Goal: Information Seeking & Learning: Learn about a topic

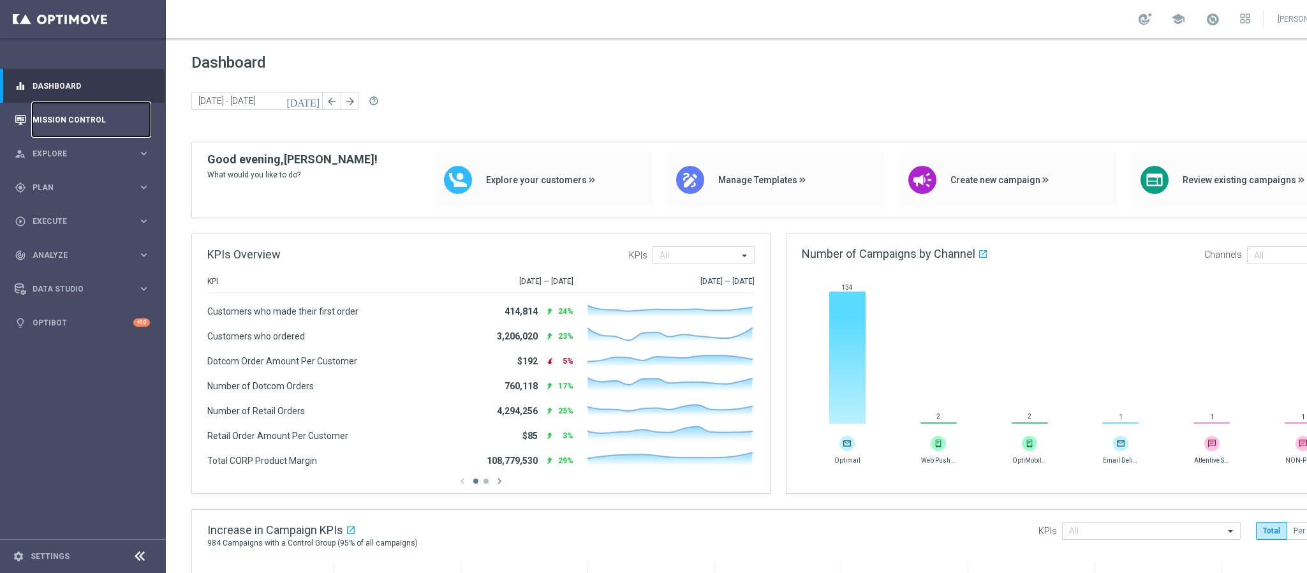
click at [104, 113] on link "Mission Control" at bounding box center [91, 120] width 117 height 34
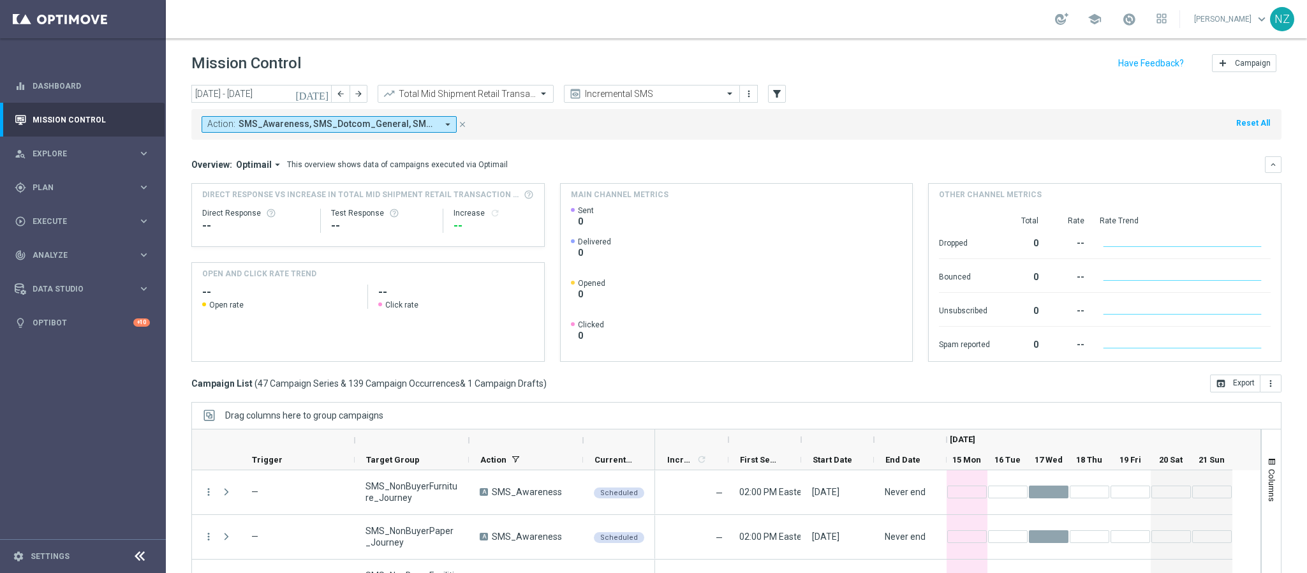
click at [448, 130] on icon "arrow_drop_down" at bounding box center [447, 124] width 11 height 11
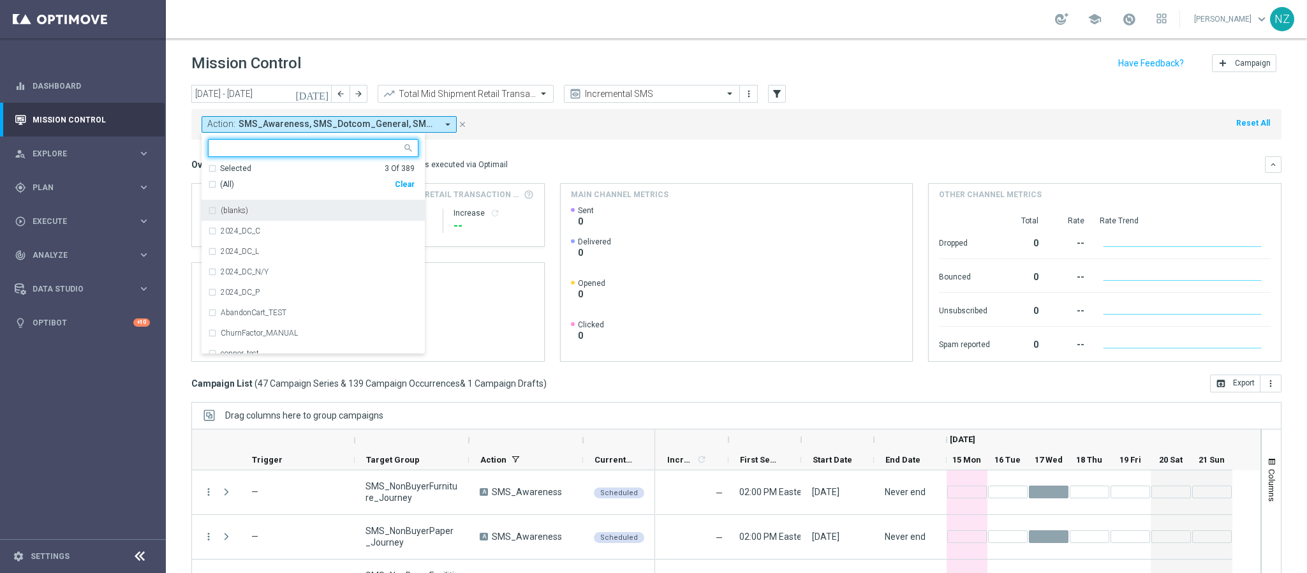
click at [212, 171] on div "Selected 3 Of 389" at bounding box center [311, 168] width 207 height 11
click at [214, 207] on div "SMS_Awareness" at bounding box center [313, 210] width 210 height 20
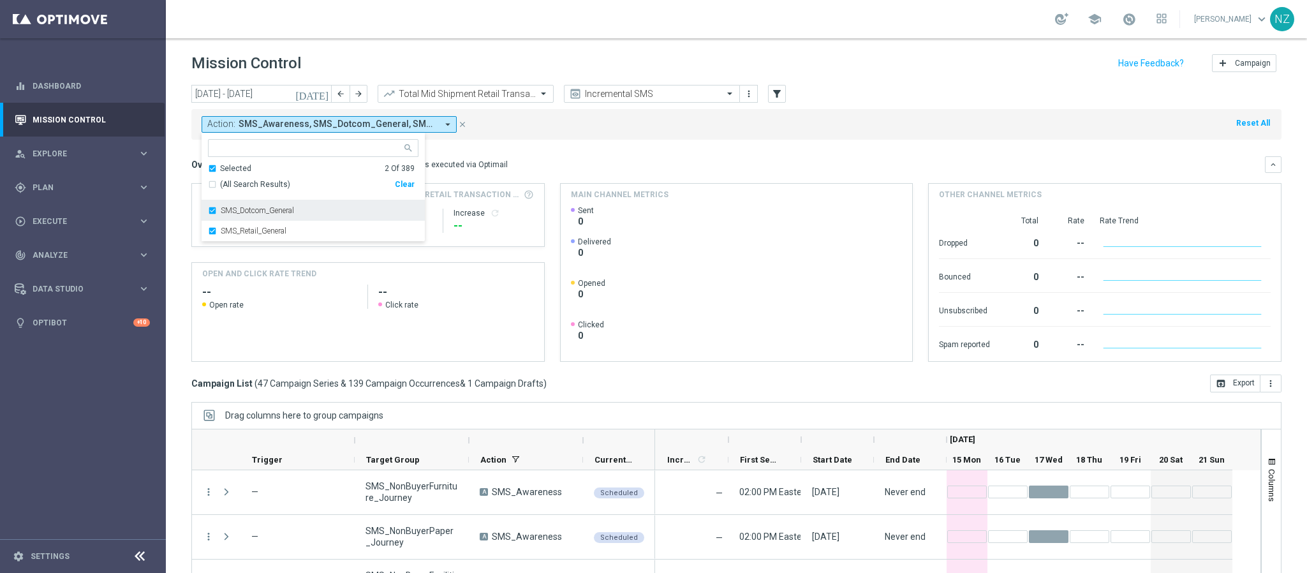
click at [215, 211] on div "SMS_Dotcom_General" at bounding box center [313, 210] width 210 height 20
click at [751, 144] on mini-dashboard "Overview: Optimail arrow_drop_down This overview shows data of campaigns execut…" at bounding box center [736, 257] width 1090 height 235
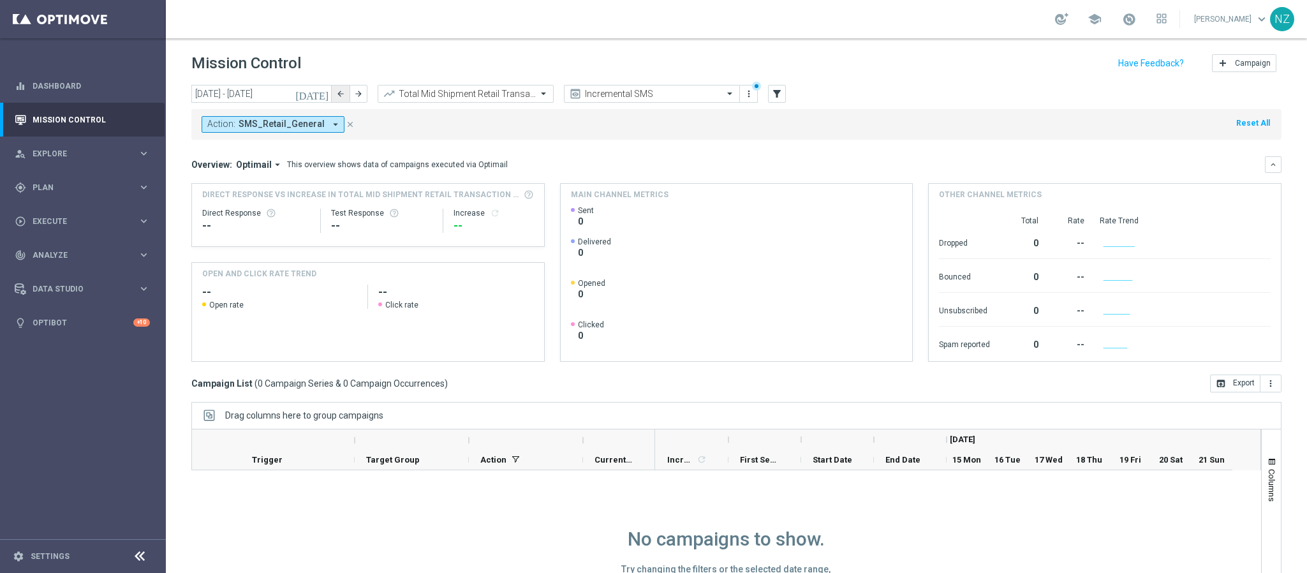
click at [337, 98] on button "arrow_back" at bounding box center [341, 94] width 18 height 18
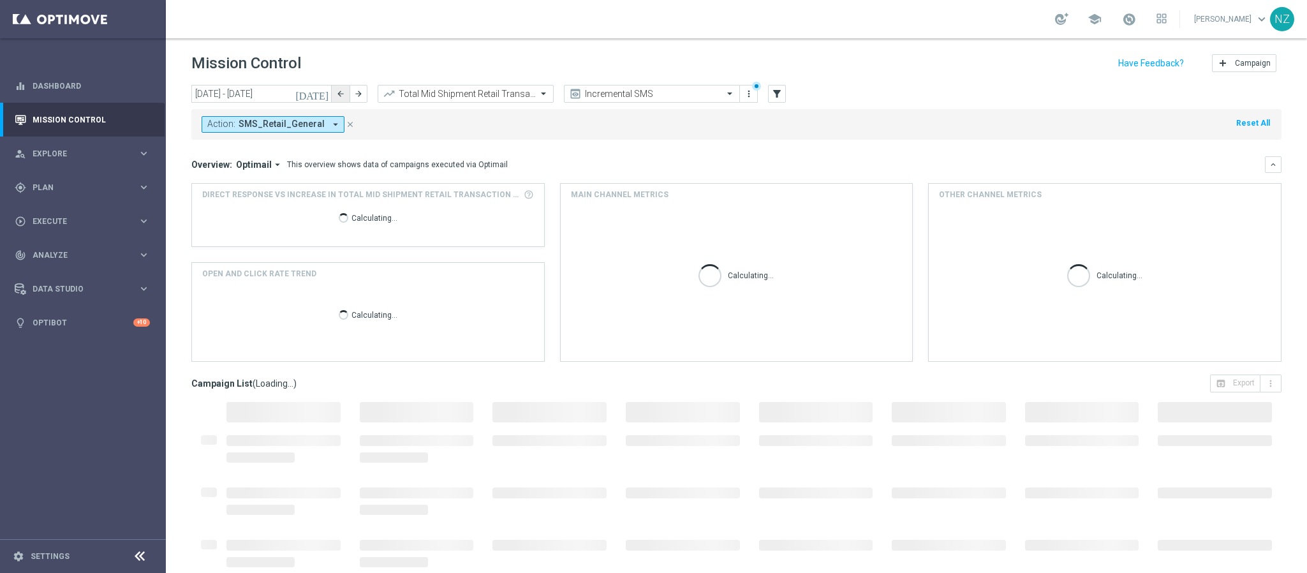
click at [341, 92] on icon "arrow_back" at bounding box center [340, 93] width 9 height 9
type input "01 Sep 2025 - 07 Sep 2025"
click at [937, 99] on div "today 01 Sep 2025 - 07 Sep 2025 arrow_back arrow_forward Total Mid Shipment Ret…" at bounding box center [736, 94] width 1090 height 19
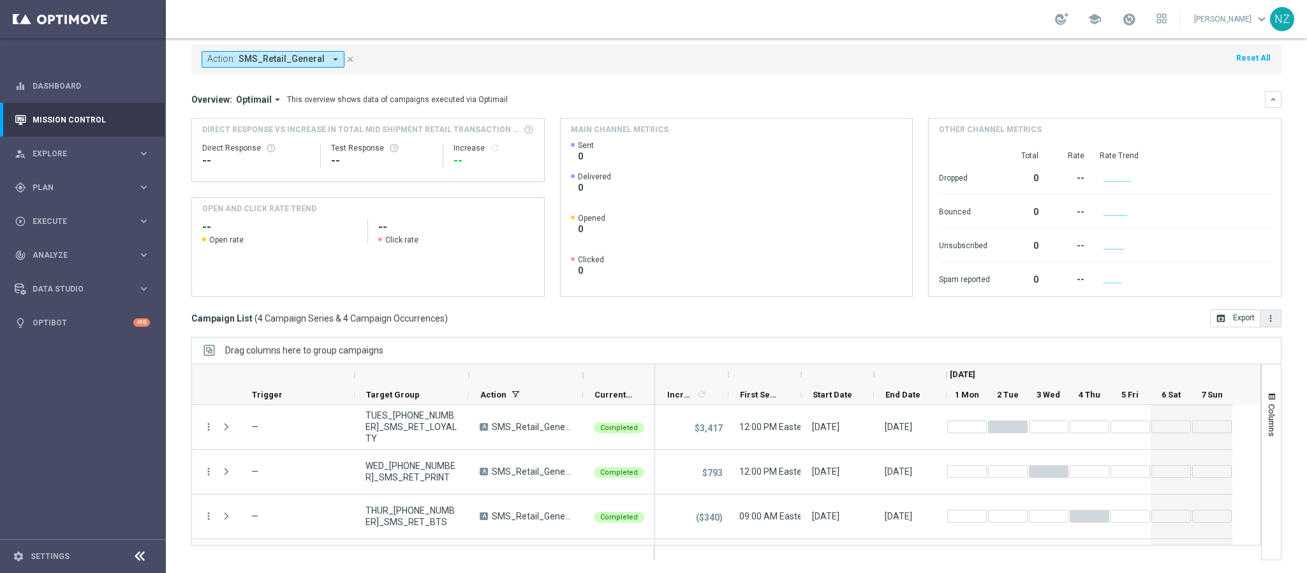
click at [1260, 316] on button "more_vert" at bounding box center [1270, 318] width 21 height 18
click at [647, 80] on mini-dashboard "Overview: Optimail arrow_drop_down This overview shows data of campaigns execut…" at bounding box center [736, 192] width 1090 height 235
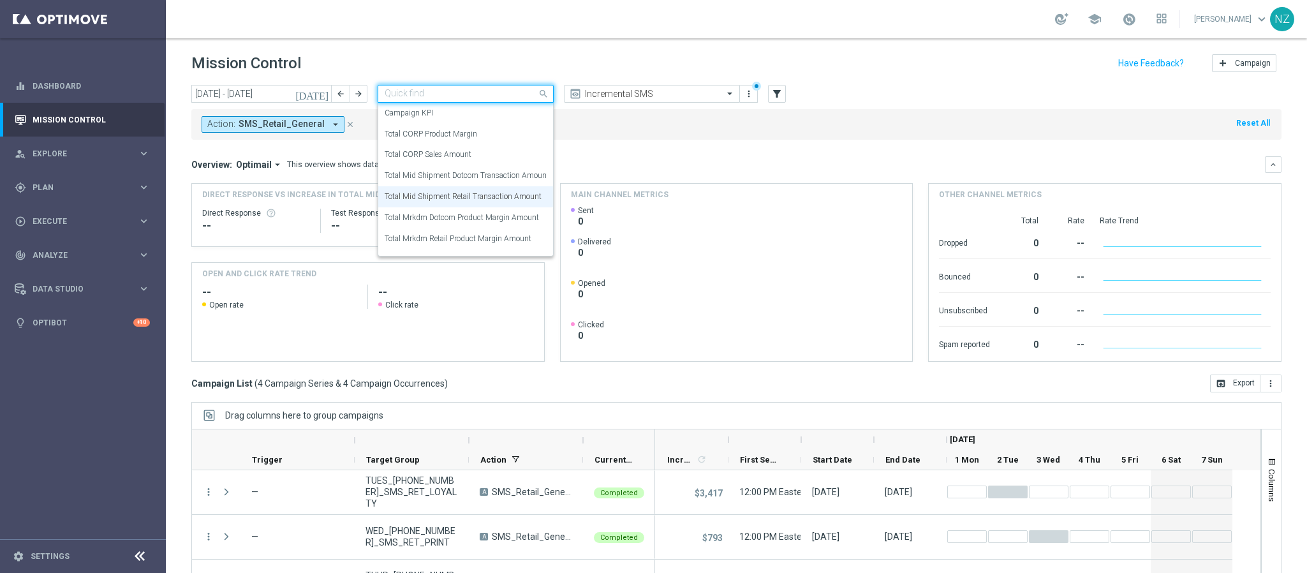
click at [441, 92] on input "text" at bounding box center [453, 94] width 136 height 11
click at [464, 191] on label "Total Mid Shipment Retail Transaction Amount" at bounding box center [463, 196] width 157 height 11
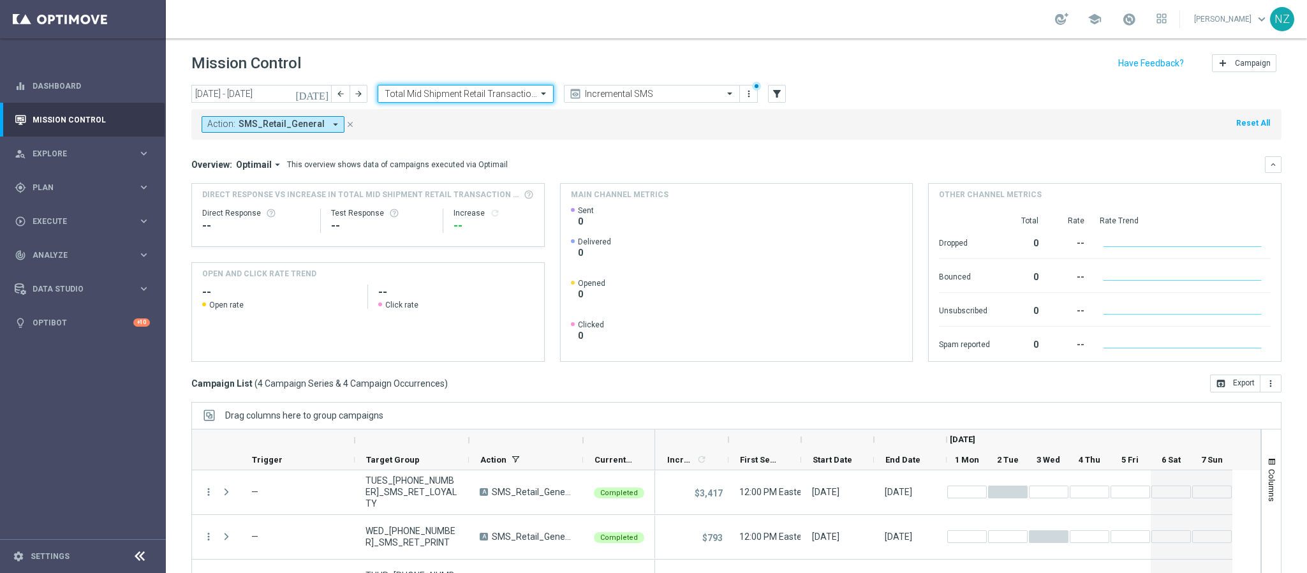
click at [722, 149] on mini-dashboard "Overview: Optimail arrow_drop_down This overview shows data of campaigns execut…" at bounding box center [736, 257] width 1090 height 235
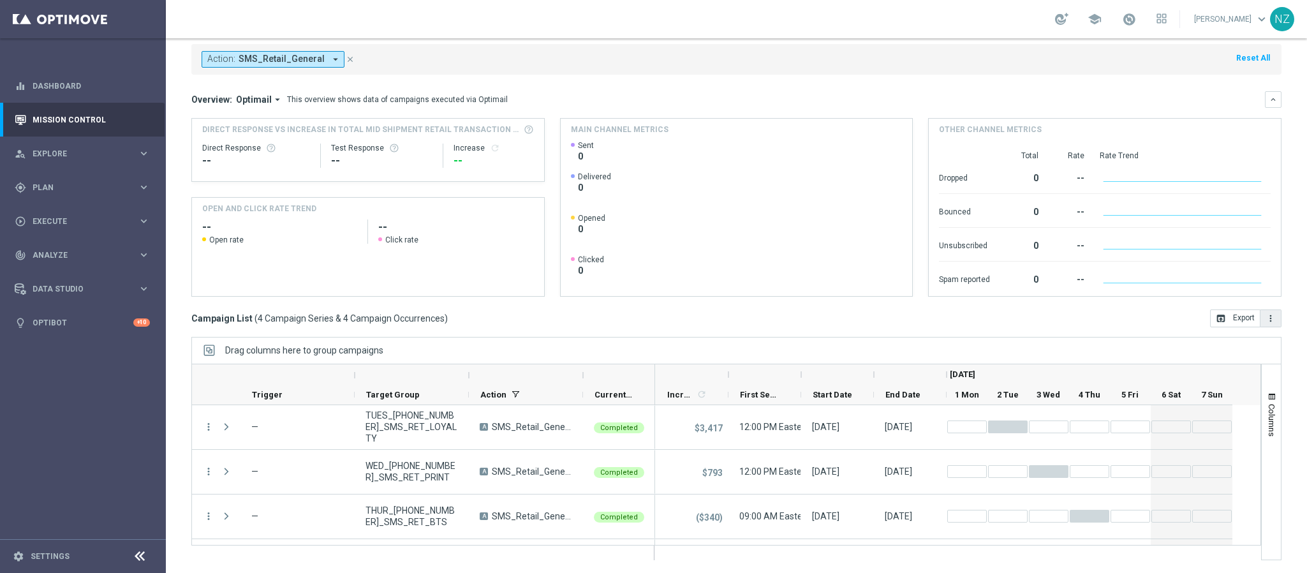
click at [1260, 311] on button "more_vert" at bounding box center [1270, 318] width 21 height 18
click at [1240, 345] on span "Export with occurrences" at bounding box center [1228, 340] width 85 height 9
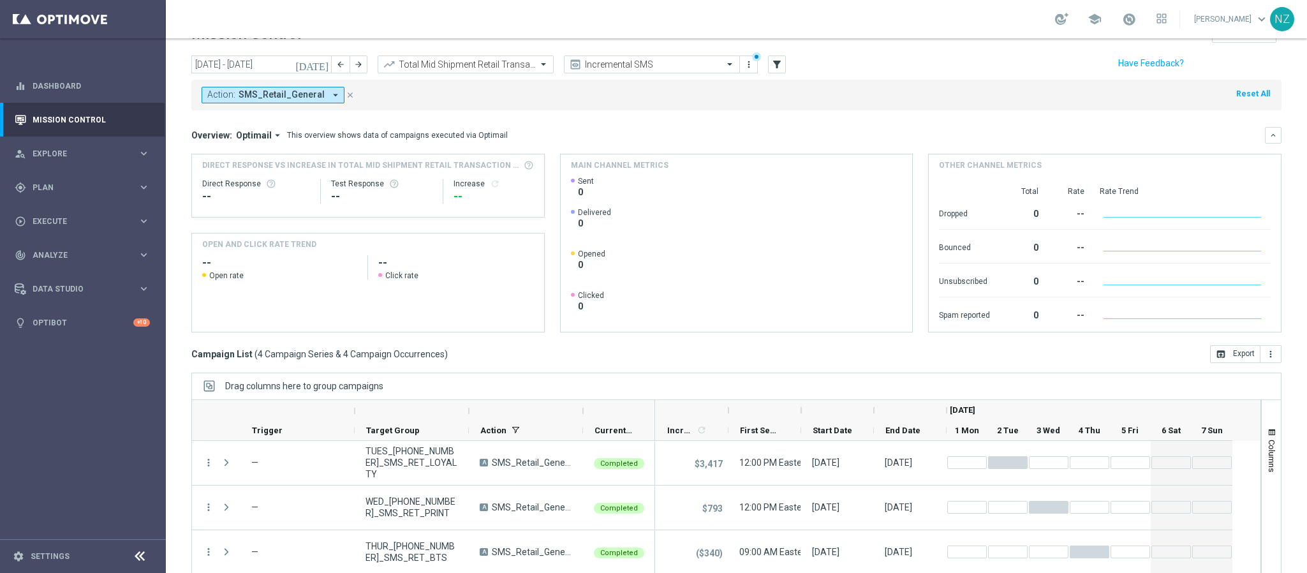
scroll to position [0, 0]
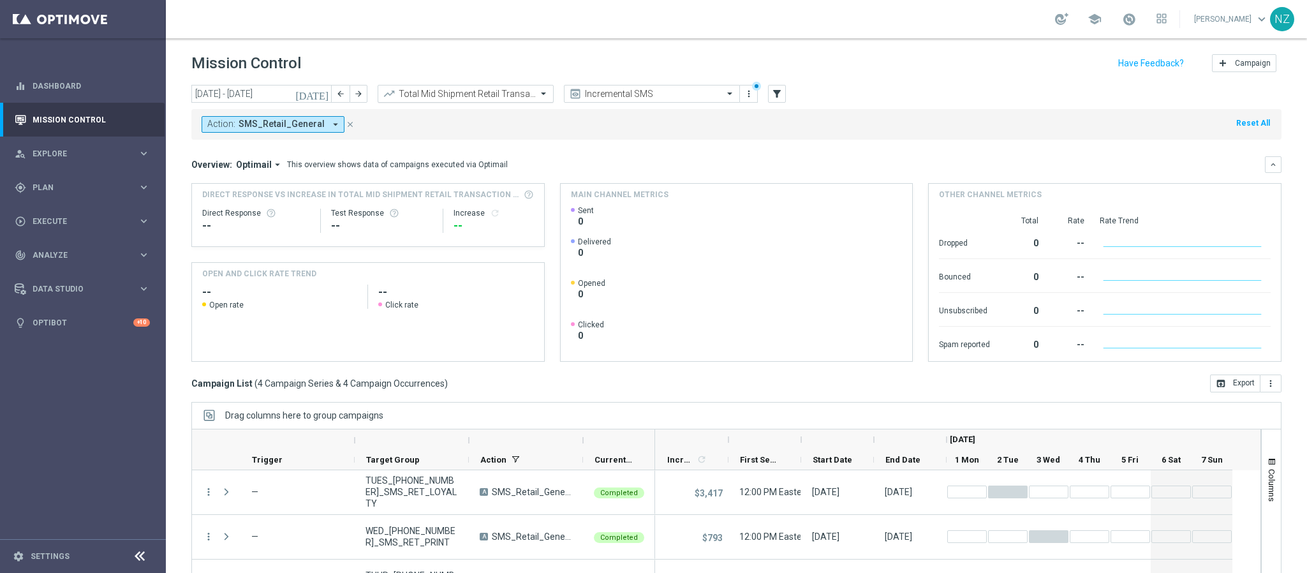
click at [485, 89] on input "text" at bounding box center [453, 94] width 136 height 11
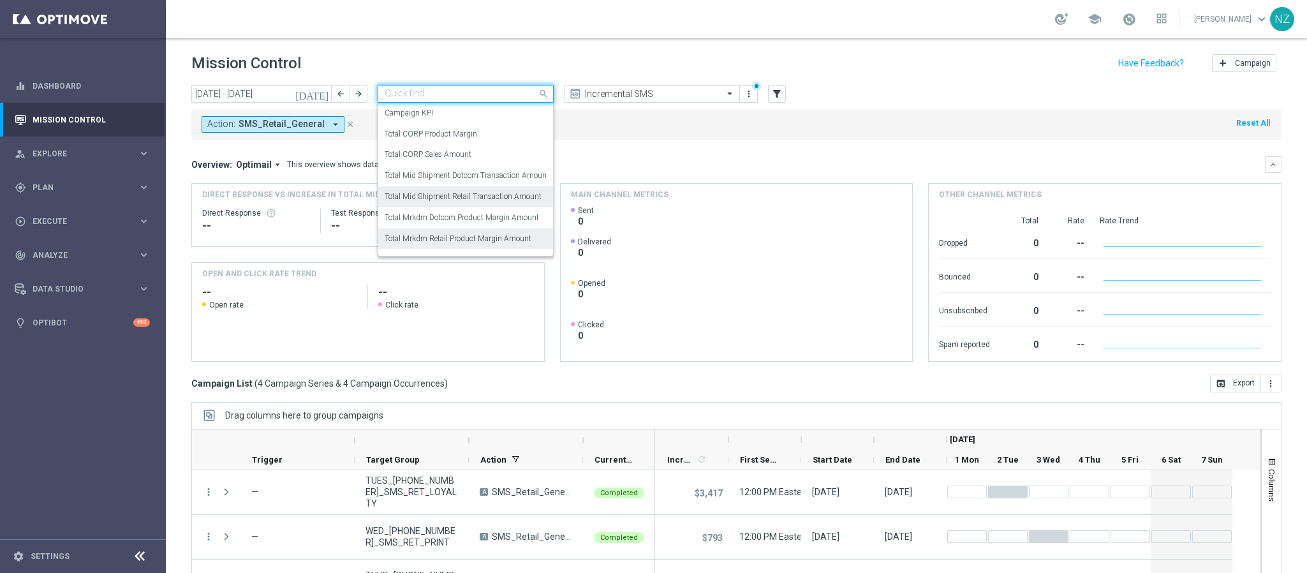
click at [485, 239] on label "Total Mrkdm Retail Product Margin Amount" at bounding box center [458, 238] width 147 height 11
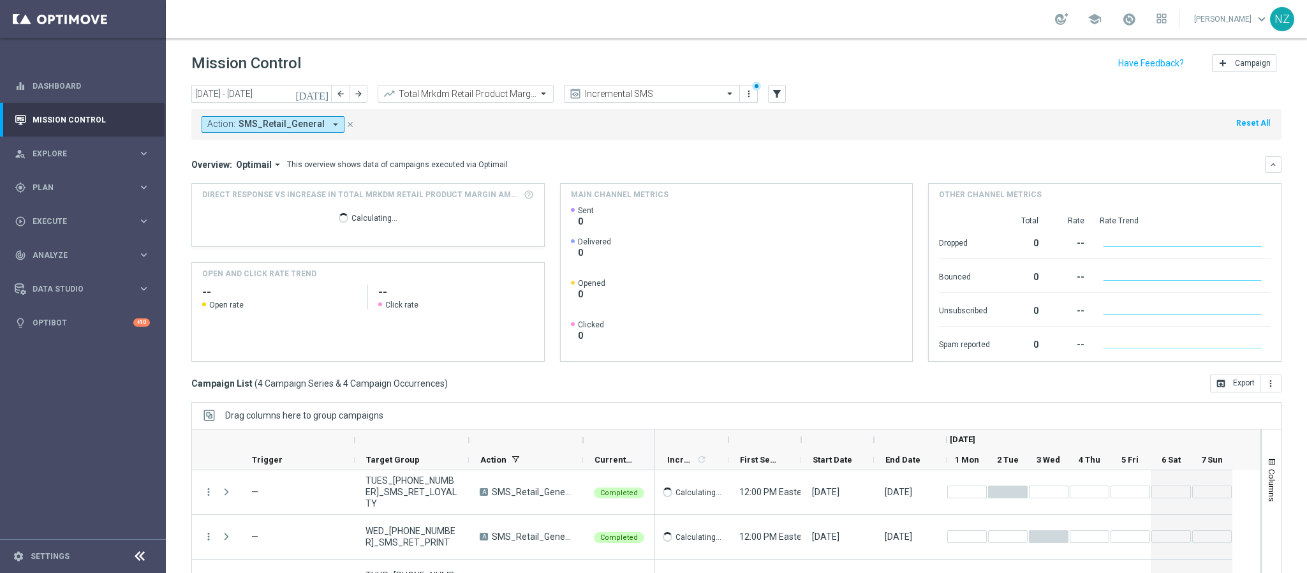
click at [743, 142] on mini-dashboard "Overview: Optimail arrow_drop_down This overview shows data of campaigns execut…" at bounding box center [736, 257] width 1090 height 235
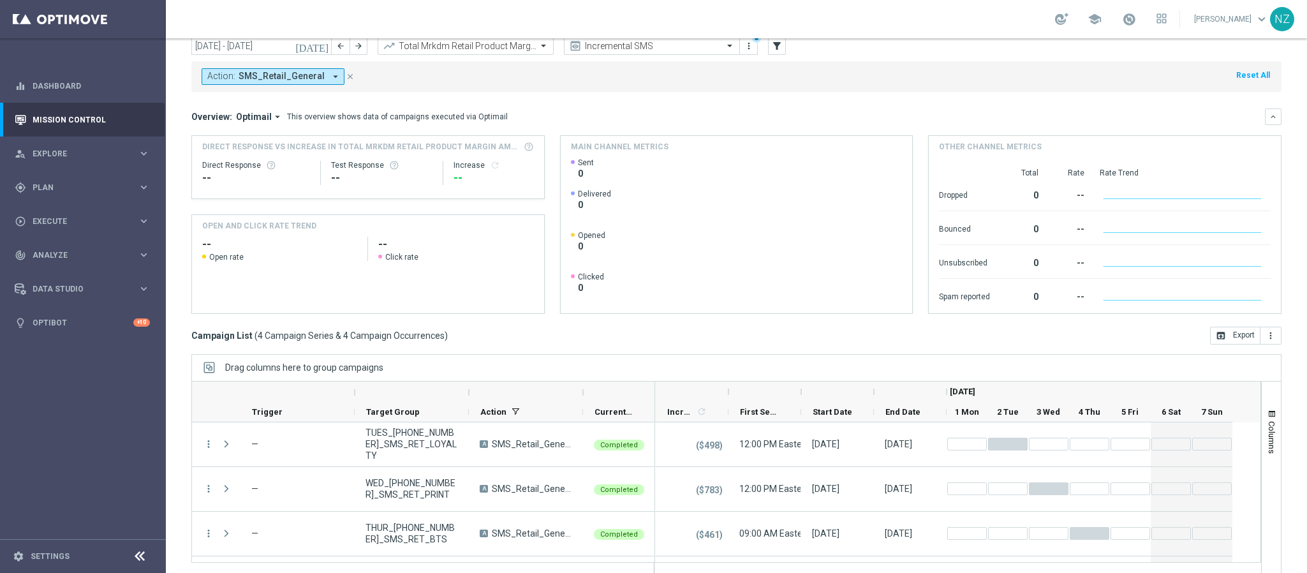
scroll to position [66, 0]
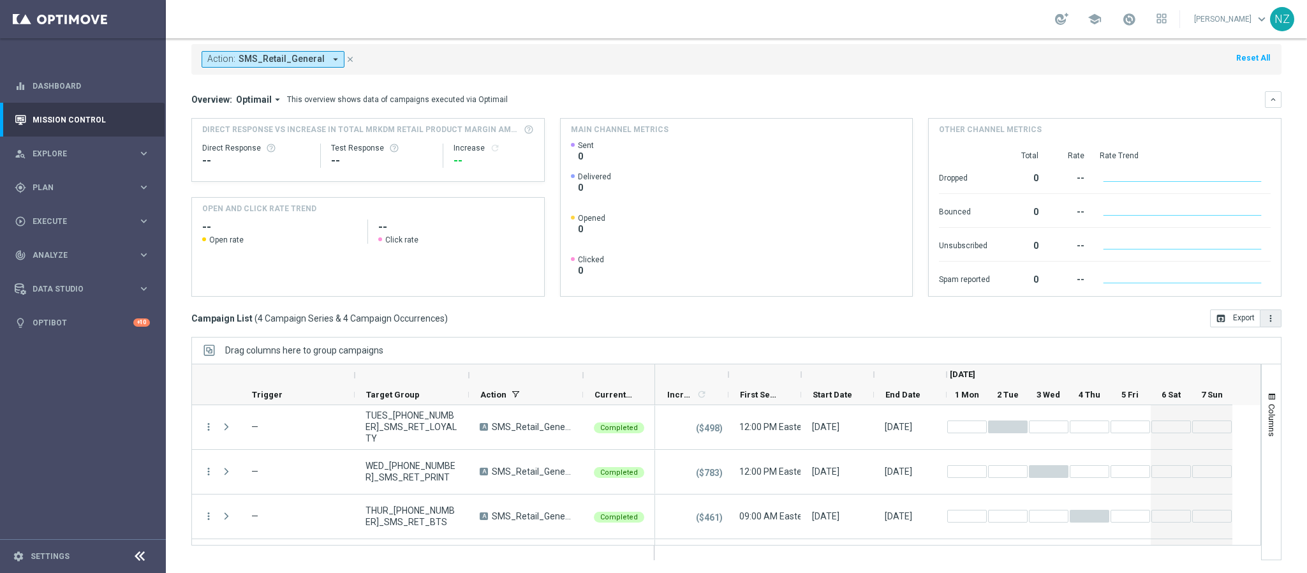
click at [1265, 318] on icon "more_vert" at bounding box center [1270, 318] width 10 height 10
click at [1230, 344] on span "Export with occurrences" at bounding box center [1228, 340] width 85 height 9
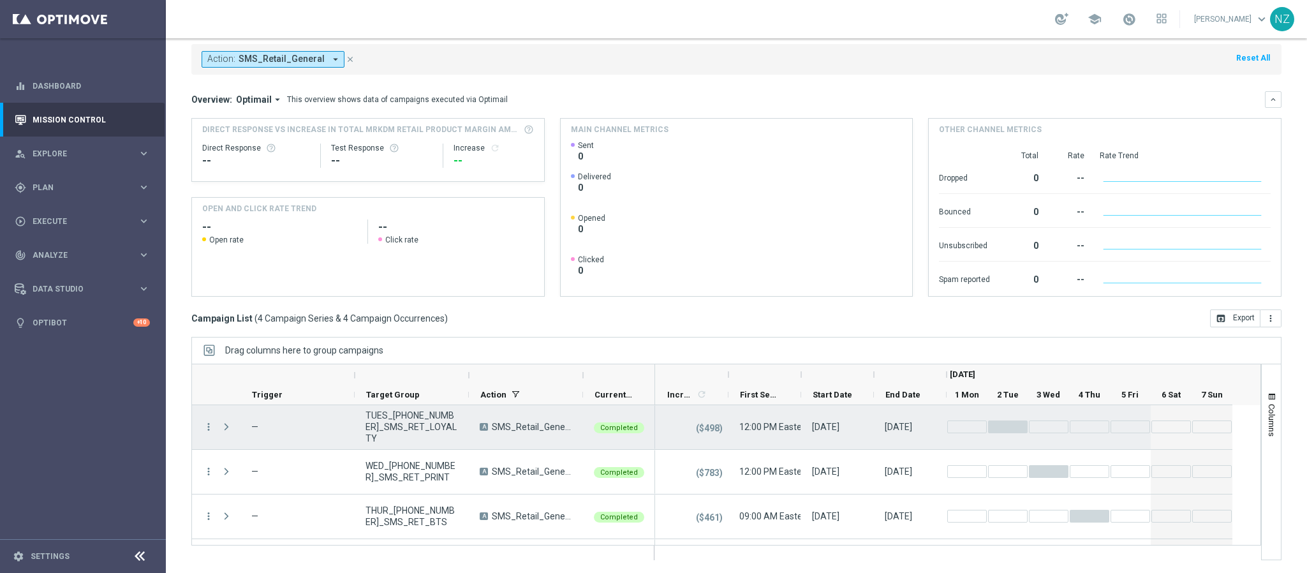
scroll to position [39, 0]
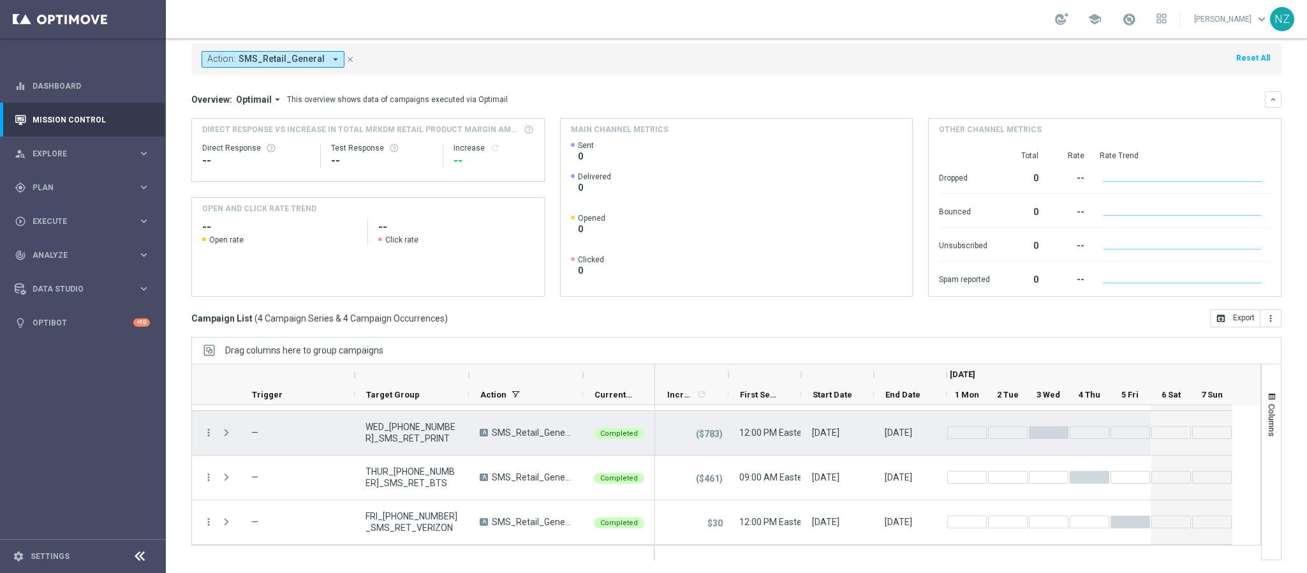
click at [230, 432] on span "Press SPACE to select this row." at bounding box center [226, 432] width 11 height 10
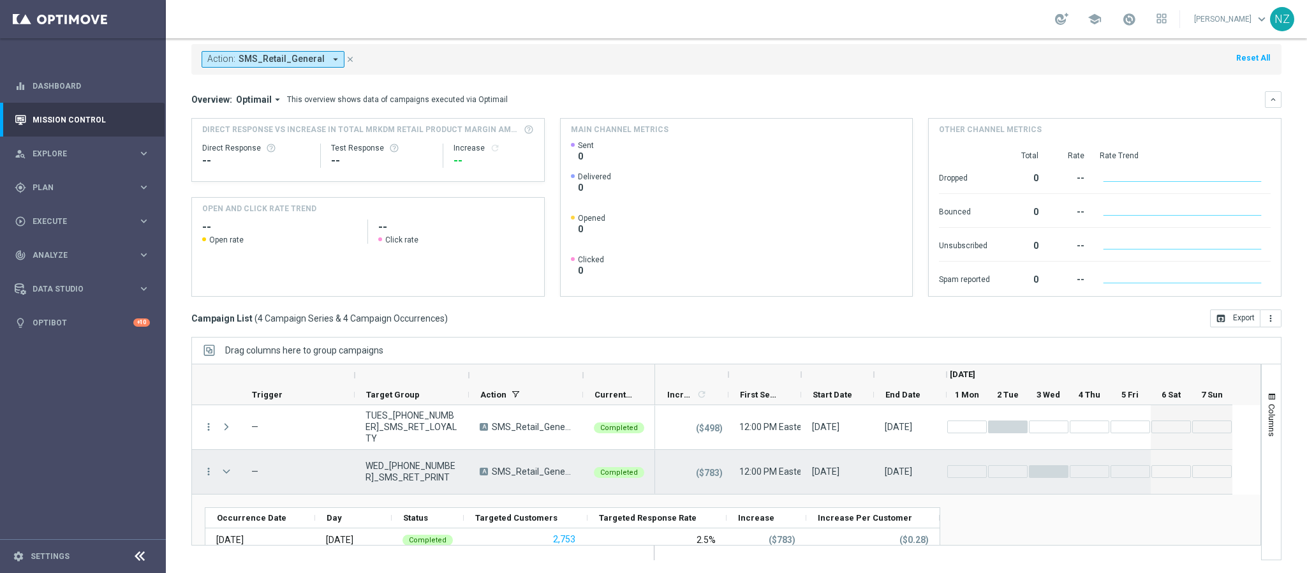
scroll to position [0, 0]
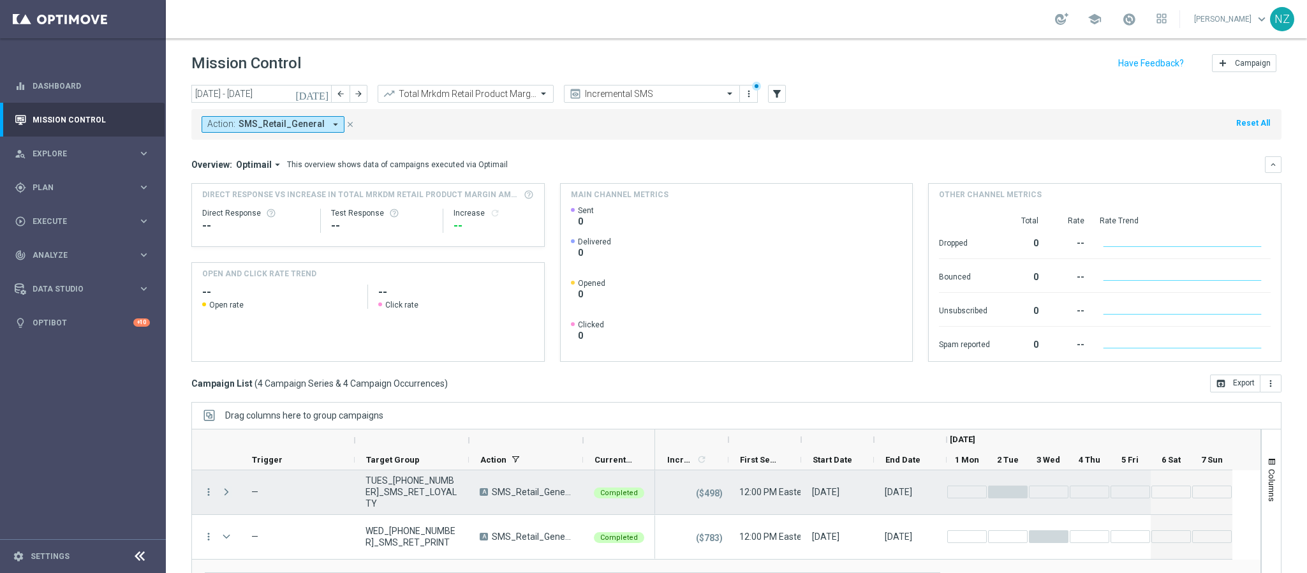
click at [222, 492] on span "Press SPACE to select this row." at bounding box center [226, 492] width 11 height 10
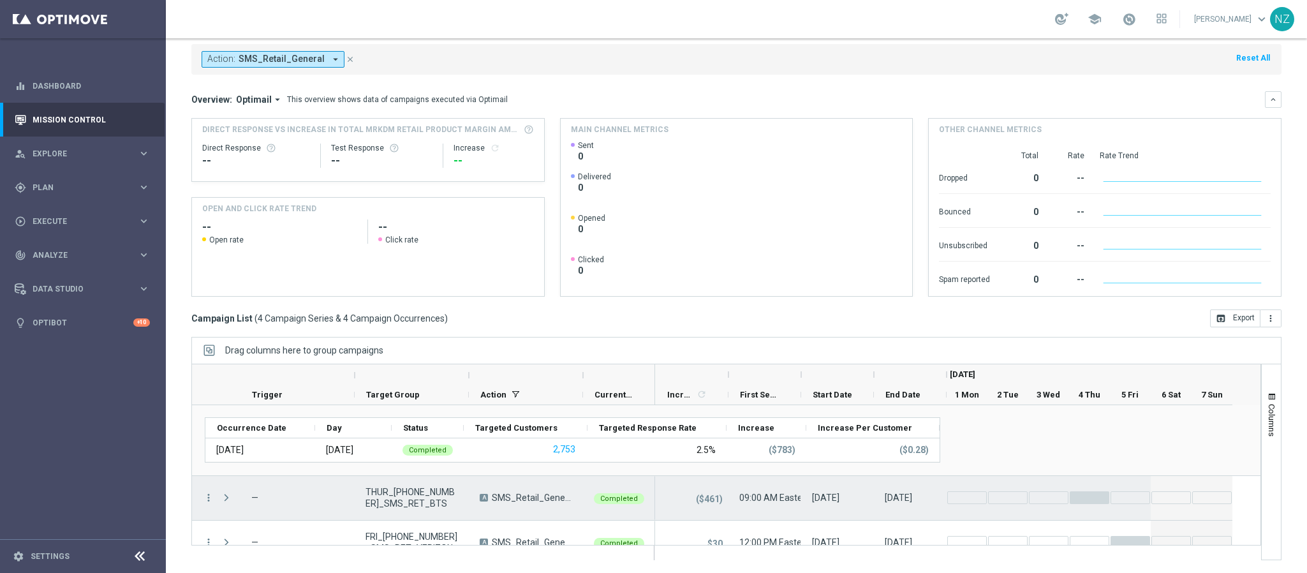
scroll to position [182, 0]
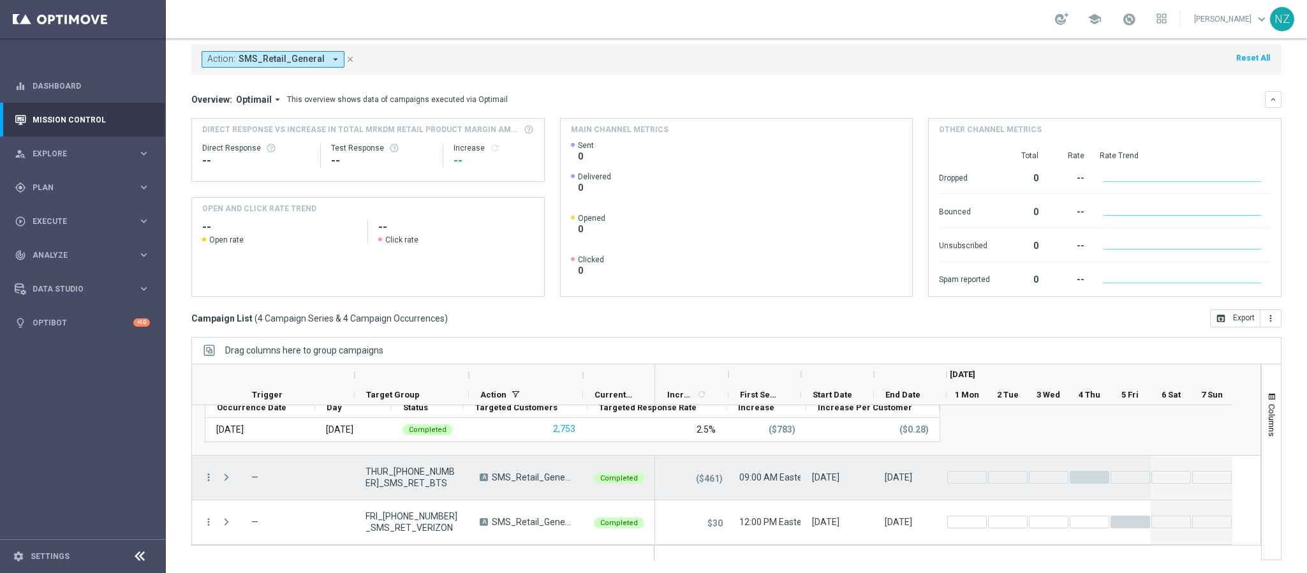
click at [226, 475] on span "Press SPACE to select this row." at bounding box center [226, 477] width 11 height 10
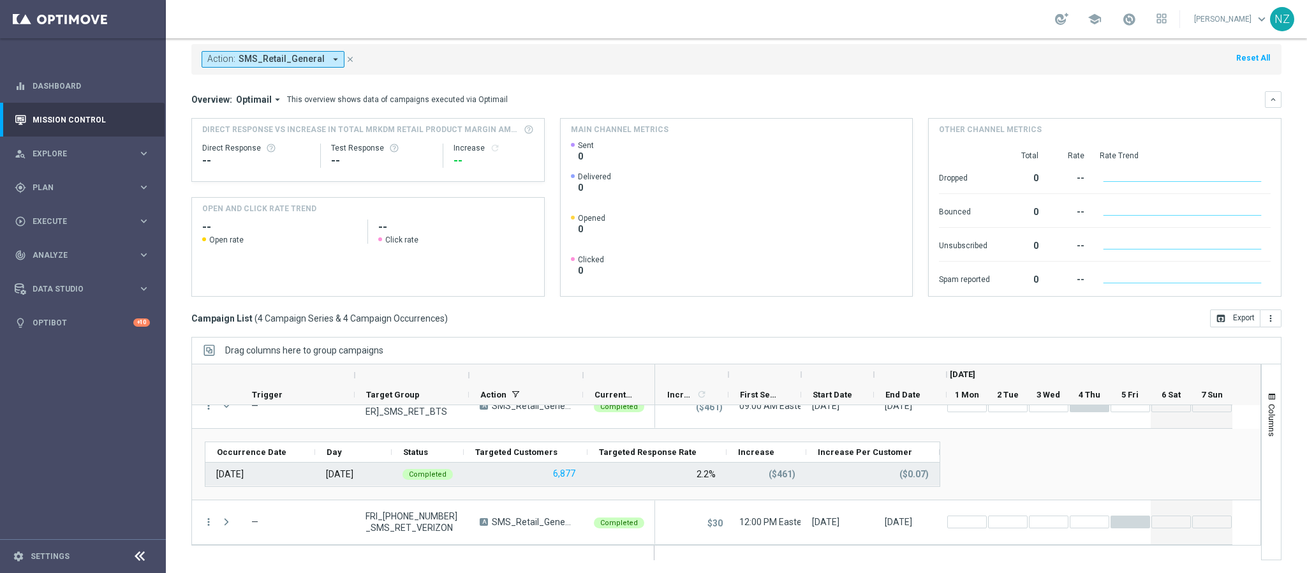
scroll to position [253, 0]
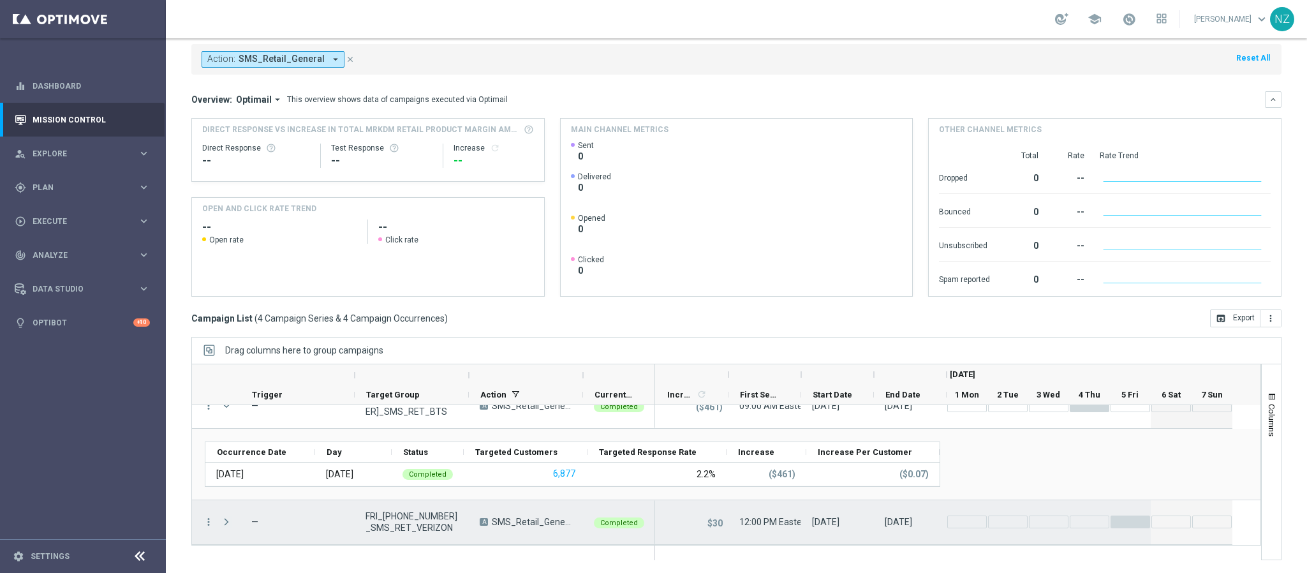
click at [230, 526] on span "Press SPACE to select this row." at bounding box center [226, 522] width 11 height 10
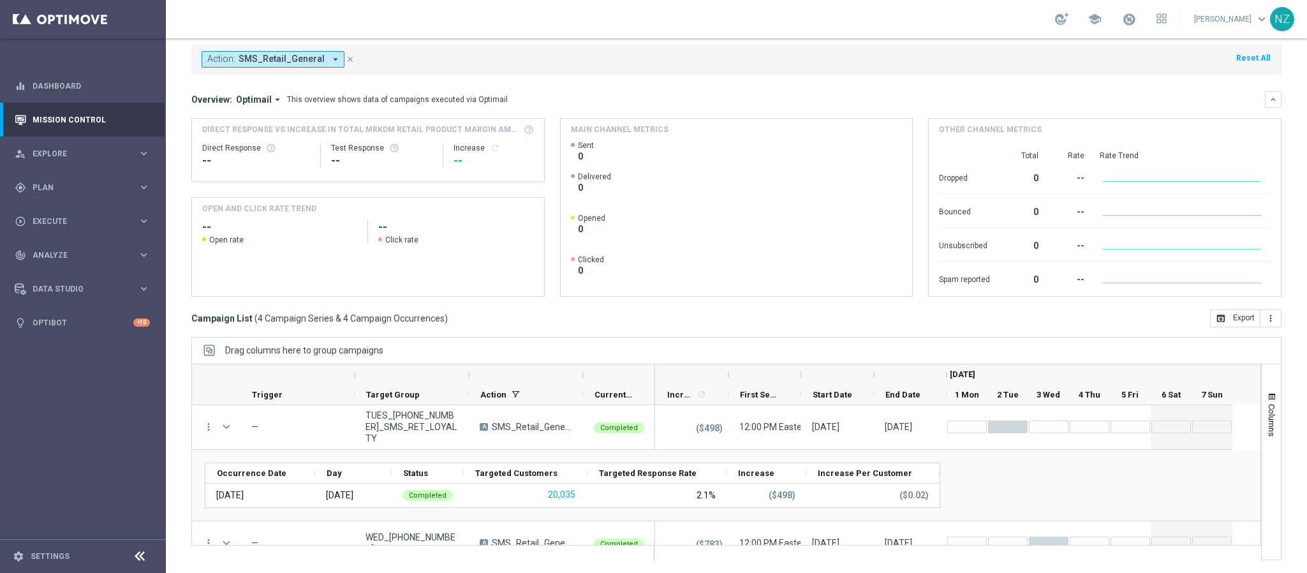
scroll to position [66, 0]
click at [1266, 397] on span "button" at bounding box center [1271, 397] width 10 height 10
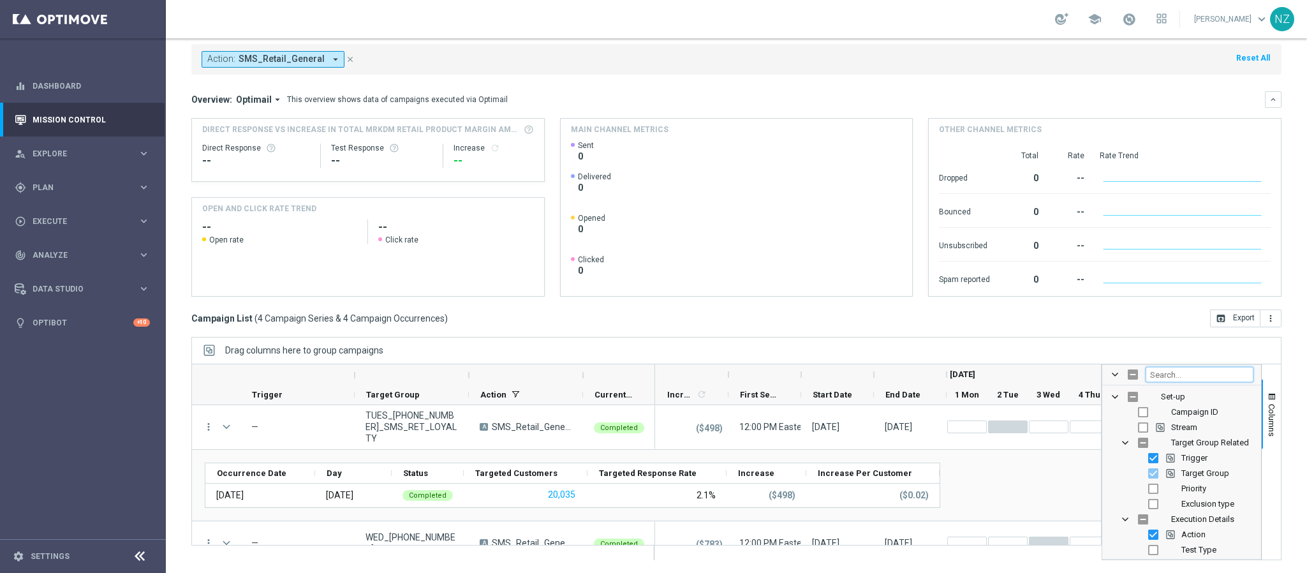
click at [1159, 375] on input "Filter Columns Input" at bounding box center [1199, 374] width 108 height 15
type input "d"
type input "click"
click at [1158, 439] on input "Press SPACE to toggle visibility (hidden)" at bounding box center [1163, 442] width 10 height 10
checkbox input "true"
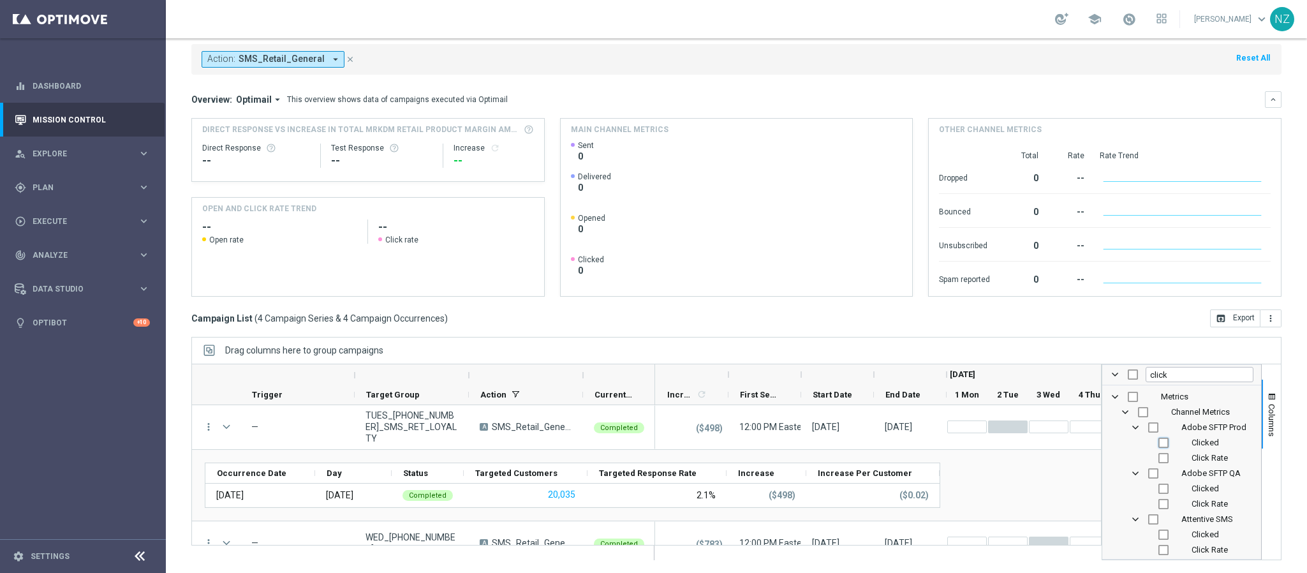
checkbox input "false"
click at [1158, 486] on input "Press SPACE to toggle visibility (hidden)" at bounding box center [1163, 488] width 10 height 10
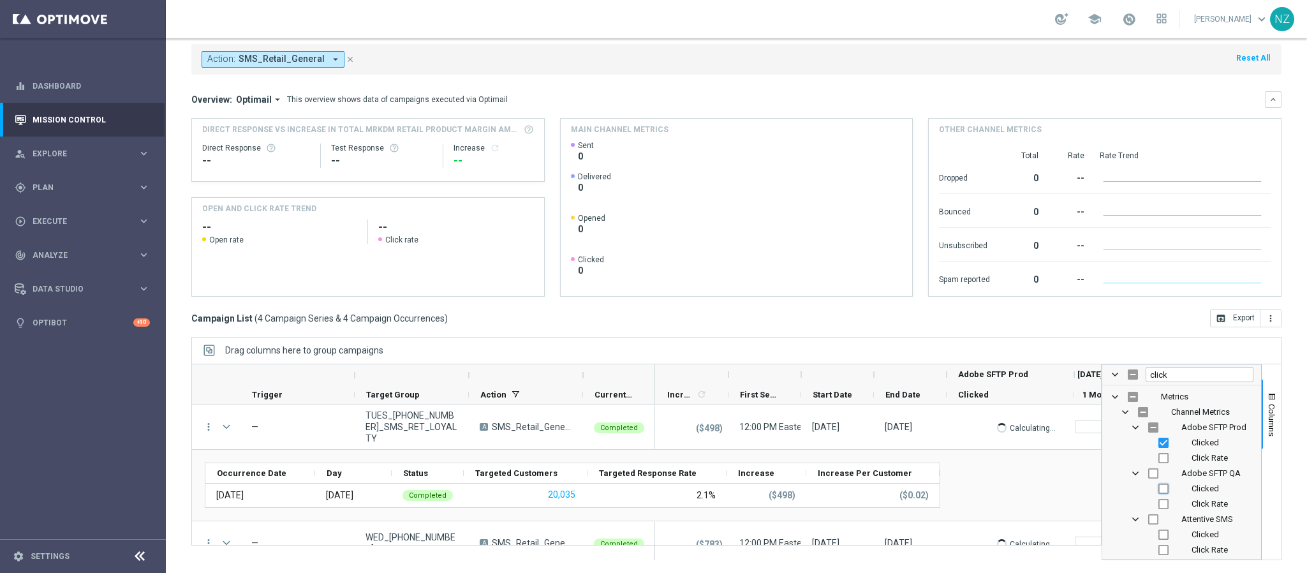
checkbox input "true"
checkbox input "false"
click at [1158, 539] on input "Press SPACE to toggle visibility (hidden)" at bounding box center [1163, 534] width 10 height 10
checkbox input "true"
checkbox input "false"
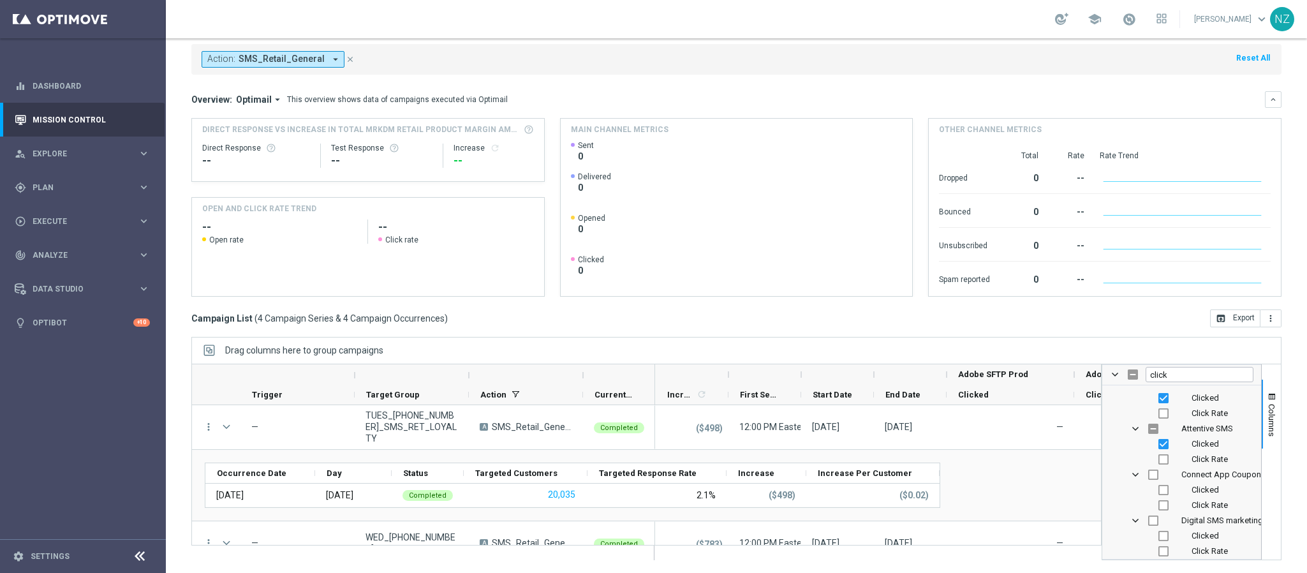
scroll to position [96, 0]
click at [1158, 487] on input "Press SPACE to toggle visibility (hidden)" at bounding box center [1163, 485] width 10 height 10
checkbox input "true"
checkbox input "false"
click at [1158, 532] on input "Press SPACE to toggle visibility (hidden)" at bounding box center [1163, 530] width 10 height 10
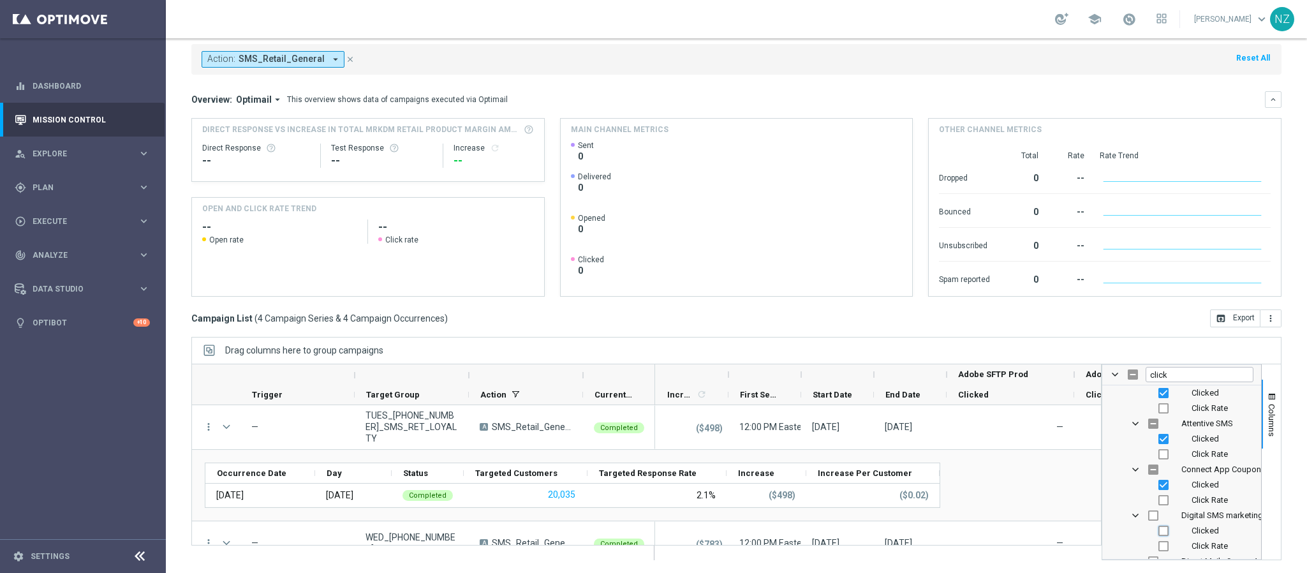
checkbox input "true"
checkbox input "false"
click at [1158, 481] on input "Press SPACE to toggle visibility (hidden)" at bounding box center [1163, 481] width 10 height 10
checkbox input "true"
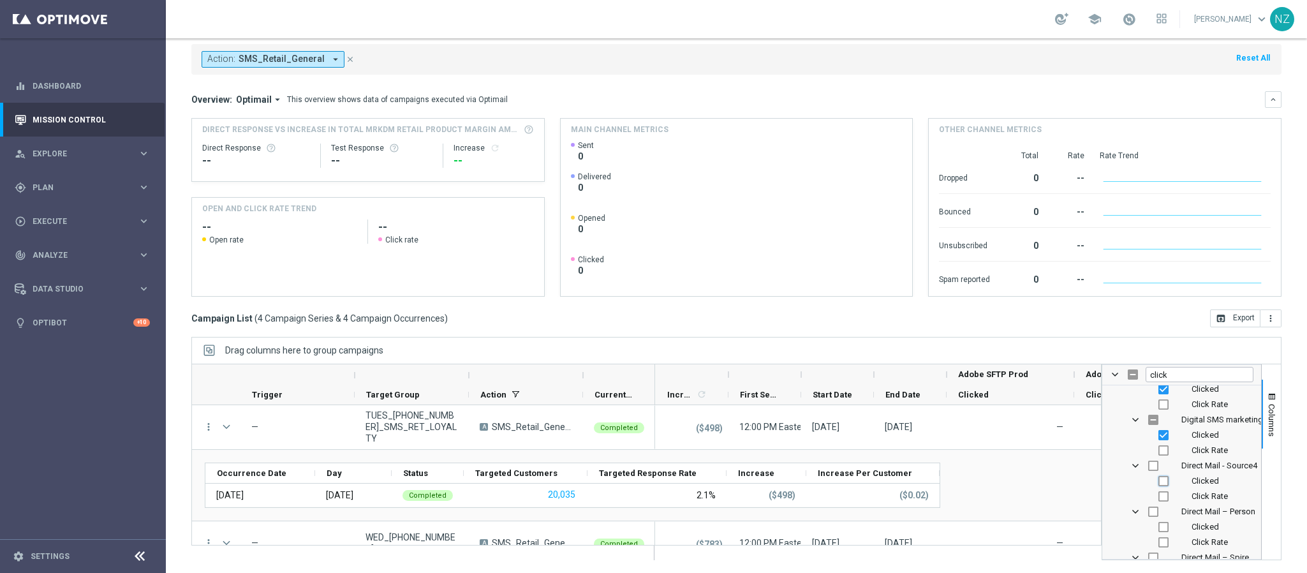
checkbox input "false"
click at [1158, 525] on input "Press SPACE to toggle visibility (hidden)" at bounding box center [1163, 527] width 10 height 10
checkbox input "true"
checkbox input "false"
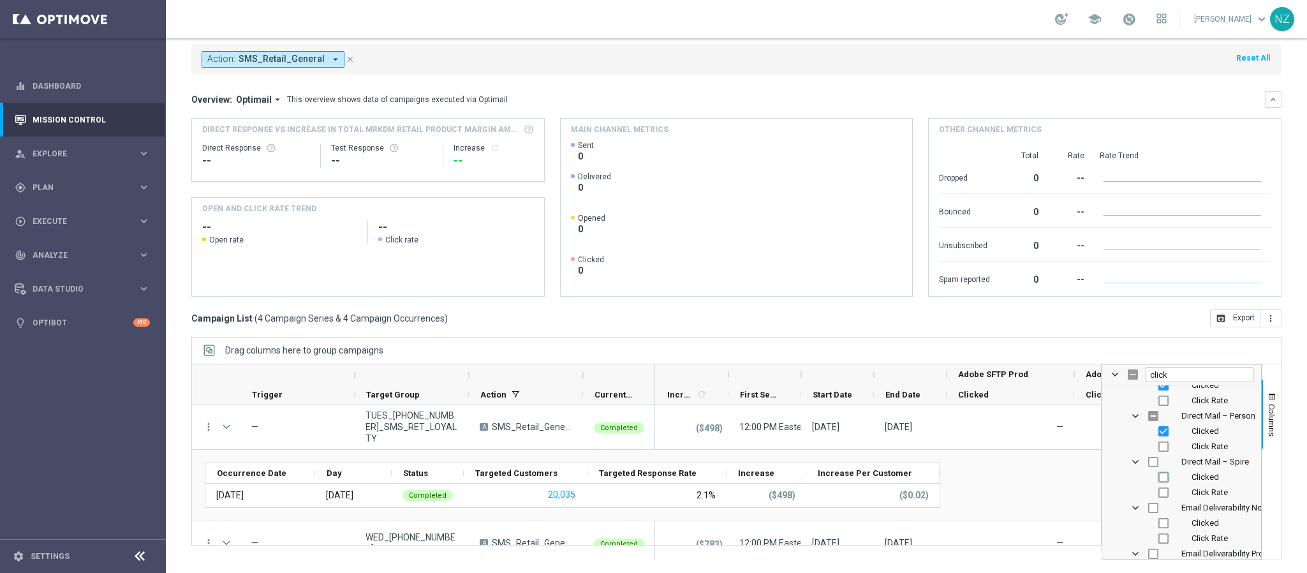
click at [1158, 479] on input "Press SPACE to toggle visibility (hidden)" at bounding box center [1163, 477] width 10 height 10
checkbox input "true"
checkbox input "false"
click at [1158, 523] on input "Press SPACE to toggle visibility (hidden)" at bounding box center [1163, 523] width 10 height 10
checkbox input "true"
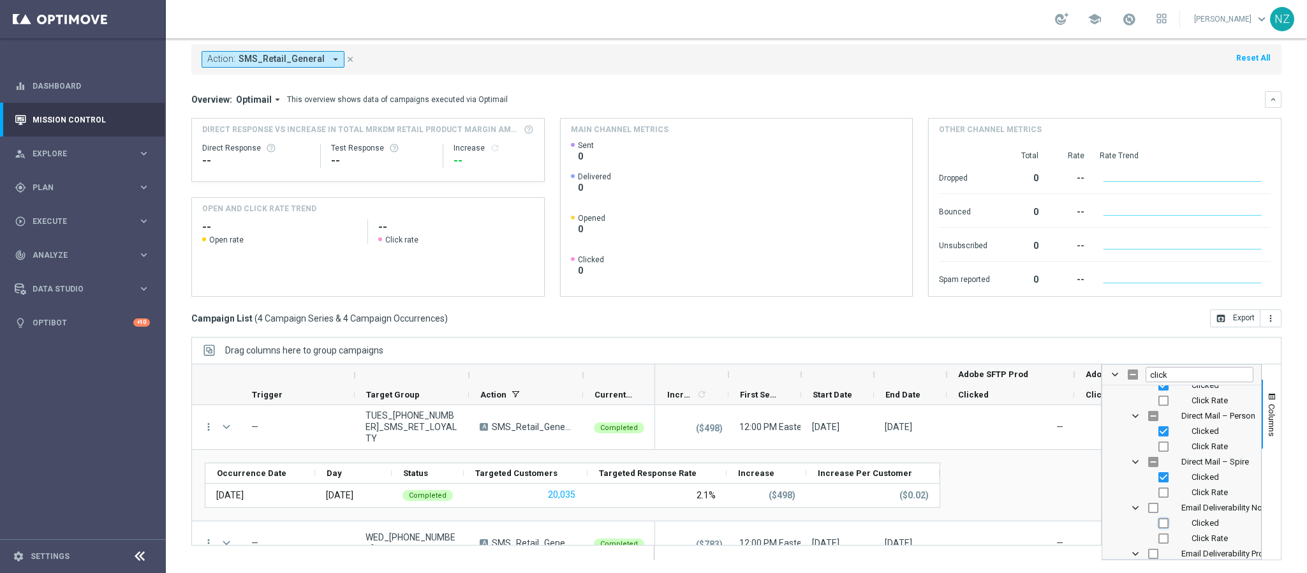
checkbox input "false"
click at [1158, 474] on input "Press SPACE to toggle visibility (hidden)" at bounding box center [1163, 473] width 10 height 10
checkbox input "true"
checkbox input "false"
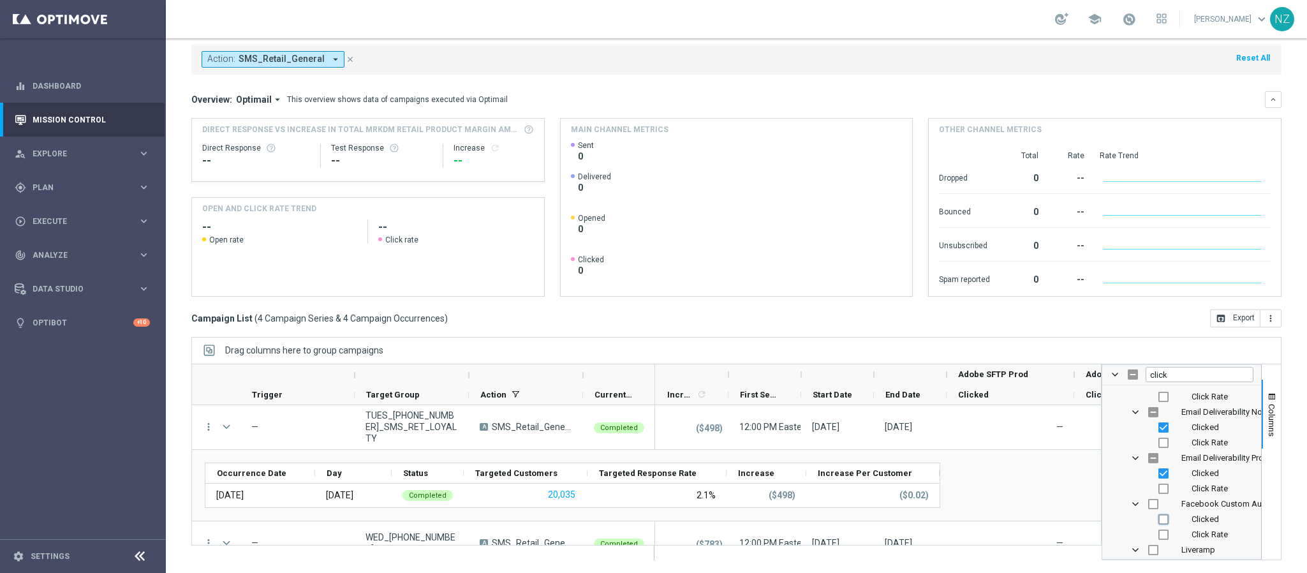
click at [1158, 519] on input "Press SPACE to toggle visibility (hidden)" at bounding box center [1163, 519] width 10 height 10
checkbox input "true"
checkbox input "false"
click at [1158, 467] on input "Press SPACE to toggle visibility (hidden)" at bounding box center [1163, 469] width 10 height 10
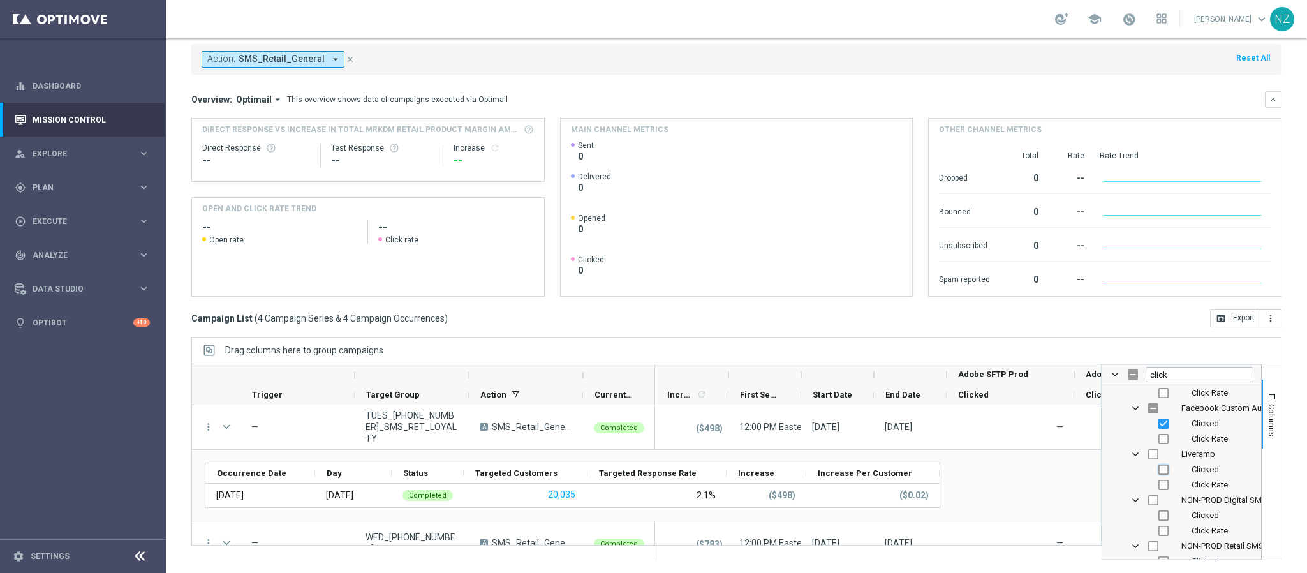
checkbox input "true"
checkbox input "false"
click at [1158, 511] on input "Press SPACE to toggle visibility (hidden)" at bounding box center [1163, 515] width 10 height 10
checkbox input "true"
checkbox input "false"
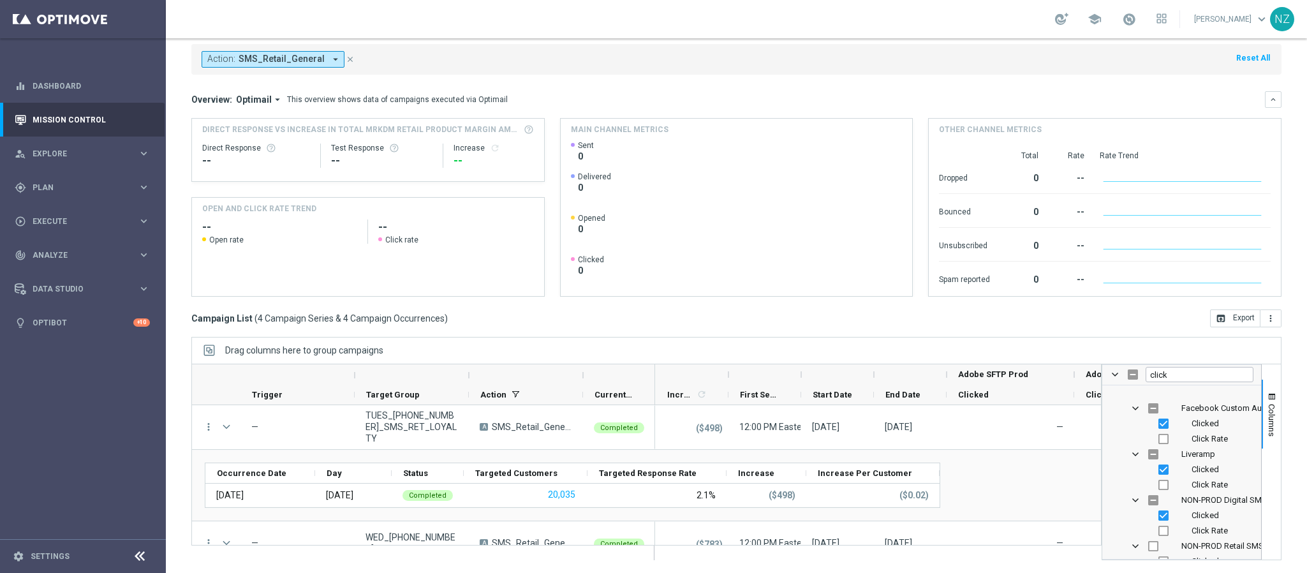
scroll to position [574, 0]
click at [1158, 467] on input "Press SPACE to toggle visibility (hidden)" at bounding box center [1163, 465] width 10 height 10
checkbox input "true"
checkbox input "false"
click at [1158, 513] on input "Press SPACE to toggle visibility (hidden)" at bounding box center [1163, 511] width 10 height 10
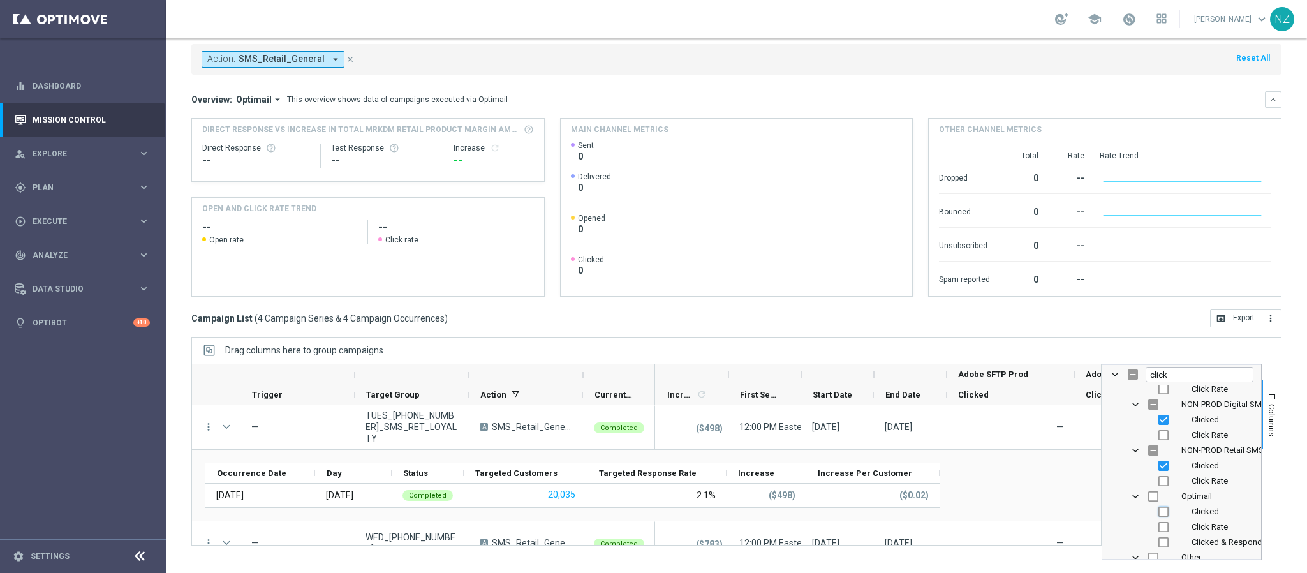
checkbox input "true"
checkbox input "false"
click at [1158, 481] on input "Press SPACE to toggle visibility (hidden)" at bounding box center [1163, 477] width 10 height 10
checkbox input "true"
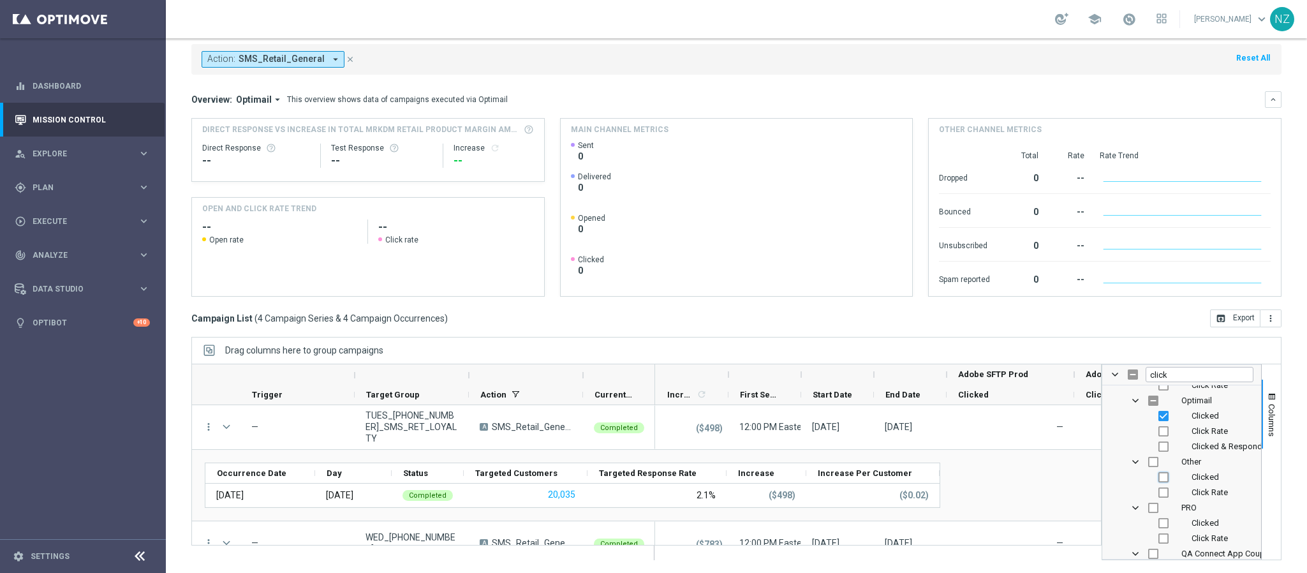
checkbox input "false"
click at [1158, 524] on input "Press SPACE to toggle visibility (hidden)" at bounding box center [1163, 523] width 10 height 10
checkbox input "true"
checkbox input "false"
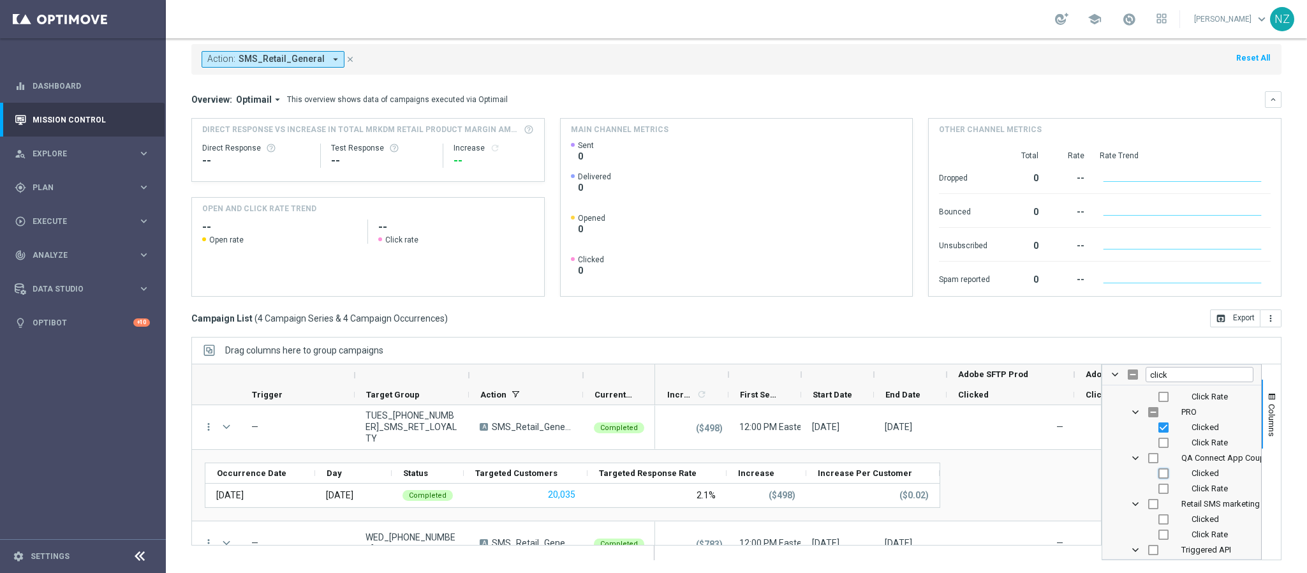
click at [1158, 476] on input "Press SPACE to toggle visibility (hidden)" at bounding box center [1163, 473] width 10 height 10
checkbox input "true"
checkbox input "false"
click at [1158, 517] on input "Press SPACE to toggle visibility (hidden)" at bounding box center [1163, 519] width 10 height 10
checkbox input "true"
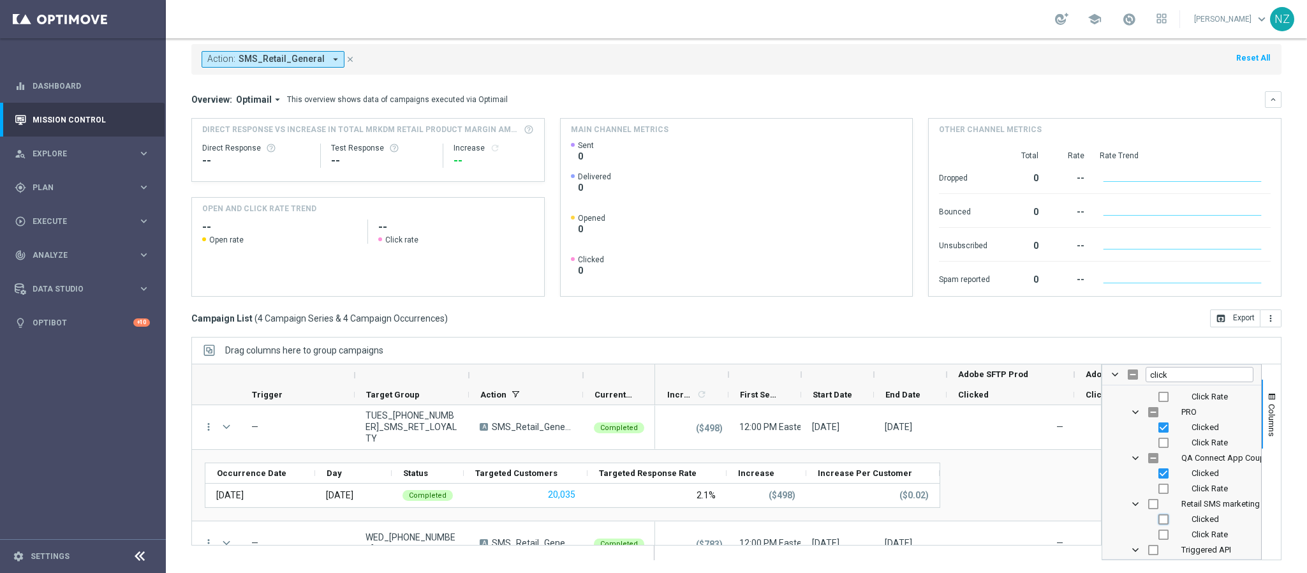
checkbox input "false"
click at [1158, 532] on input "Press SPACE to toggle visibility (hidden)" at bounding box center [1163, 532] width 10 height 10
checkbox input "true"
checkbox input "false"
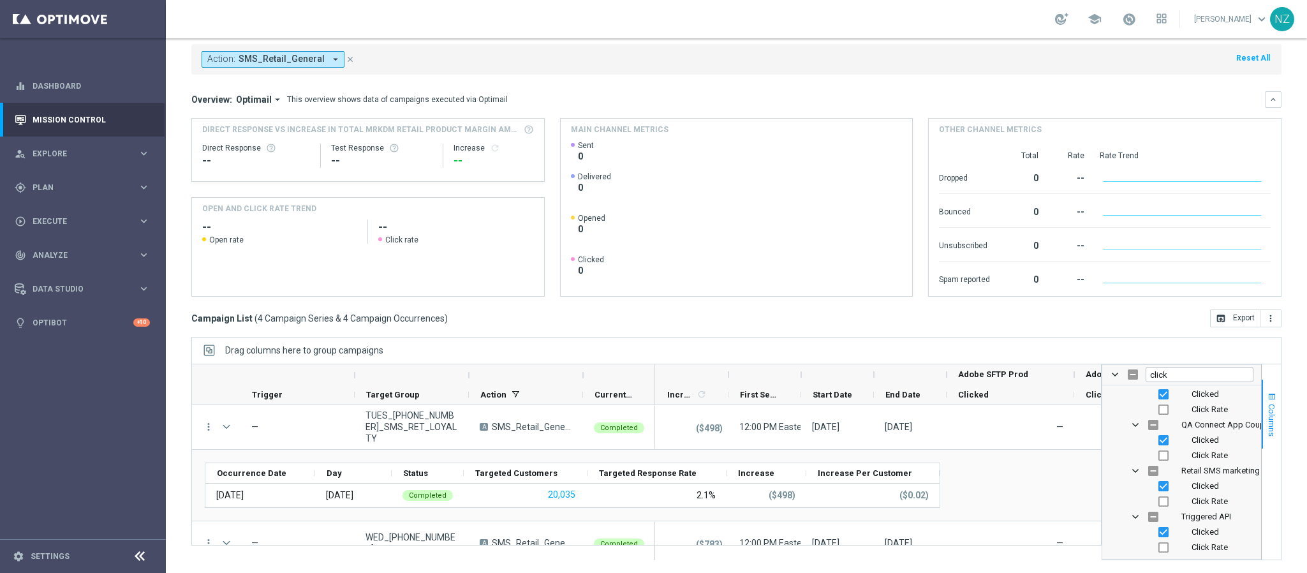
click at [1266, 419] on span "Columns" at bounding box center [1271, 420] width 10 height 33
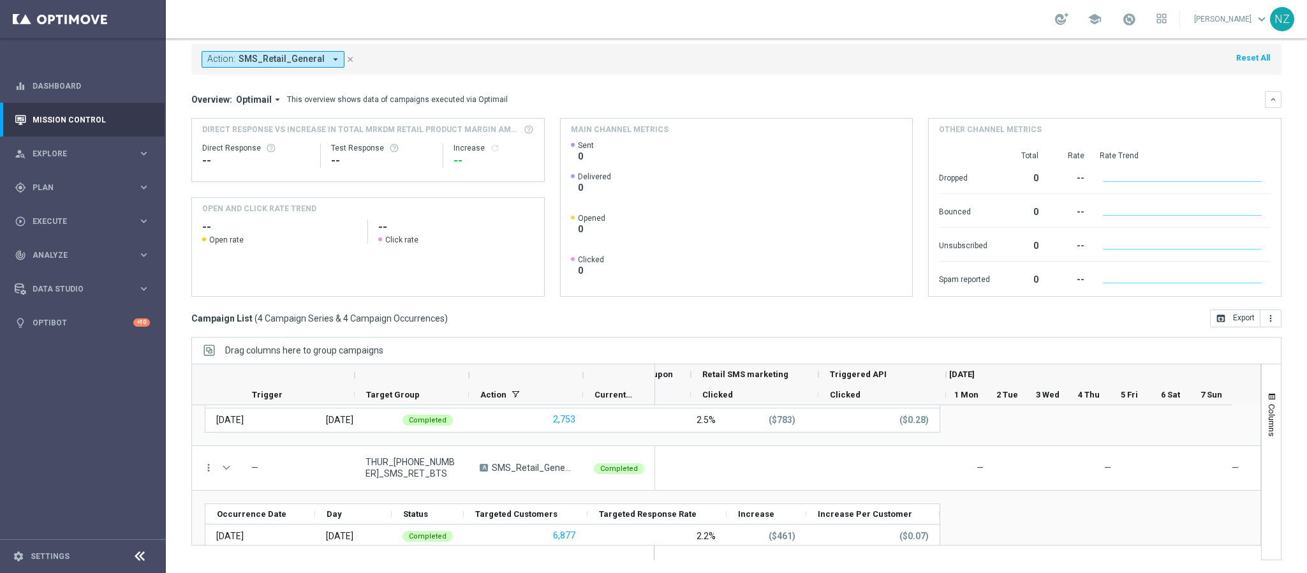
scroll to position [0, 2551]
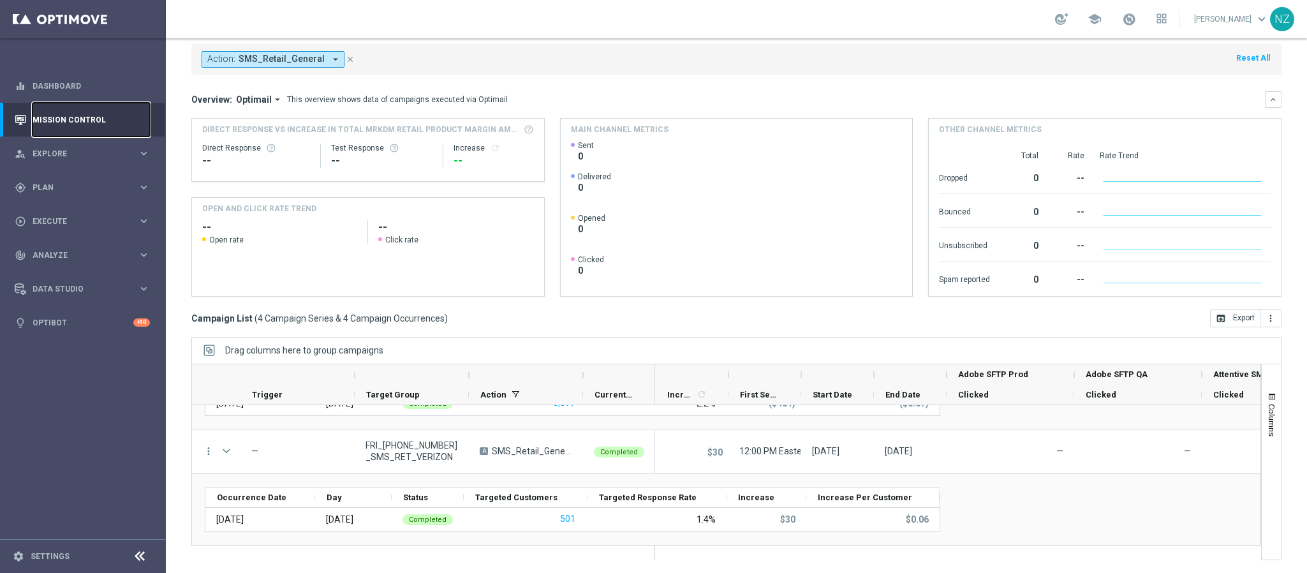
click at [47, 113] on link "Mission Control" at bounding box center [91, 120] width 117 height 34
